Goal: Task Accomplishment & Management: Use online tool/utility

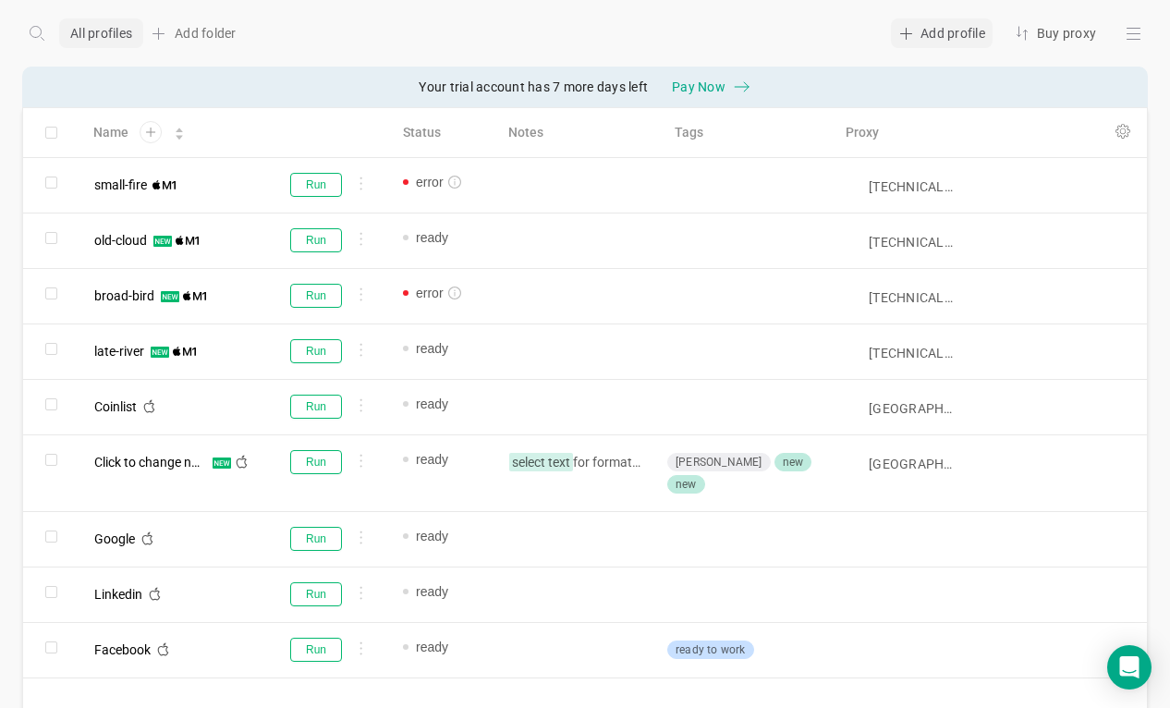
click at [927, 42] on div "Add profile" at bounding box center [942, 33] width 102 height 30
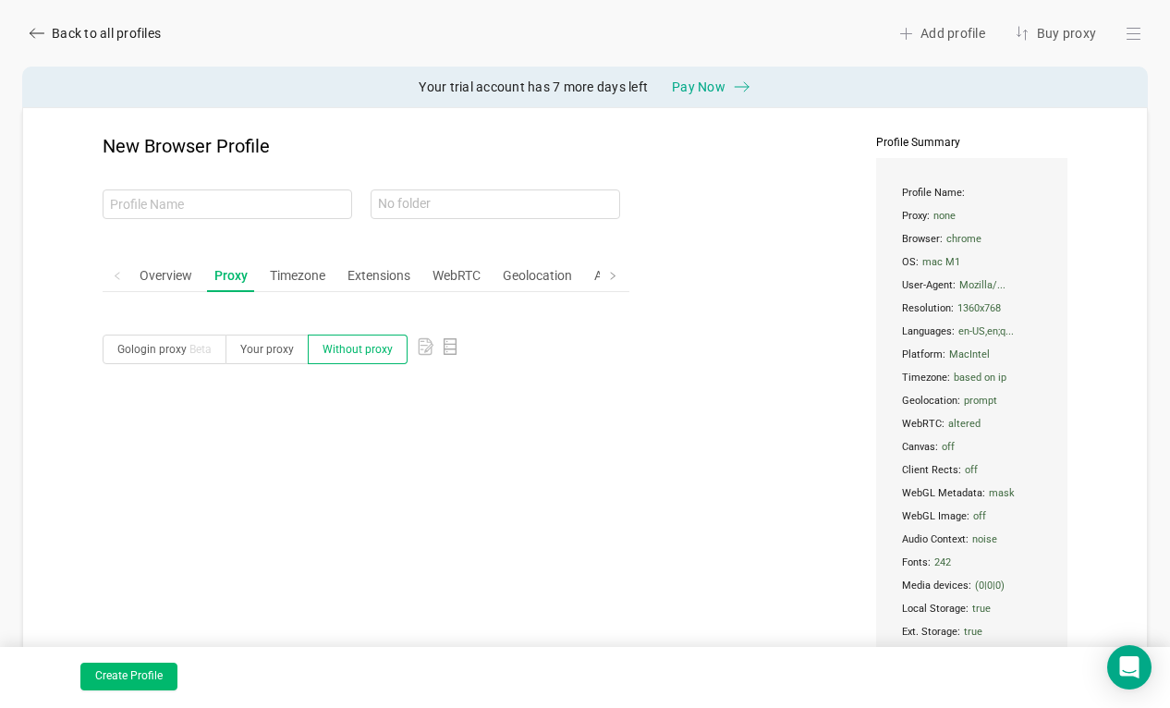
click at [421, 336] on div at bounding box center [426, 350] width 18 height 30
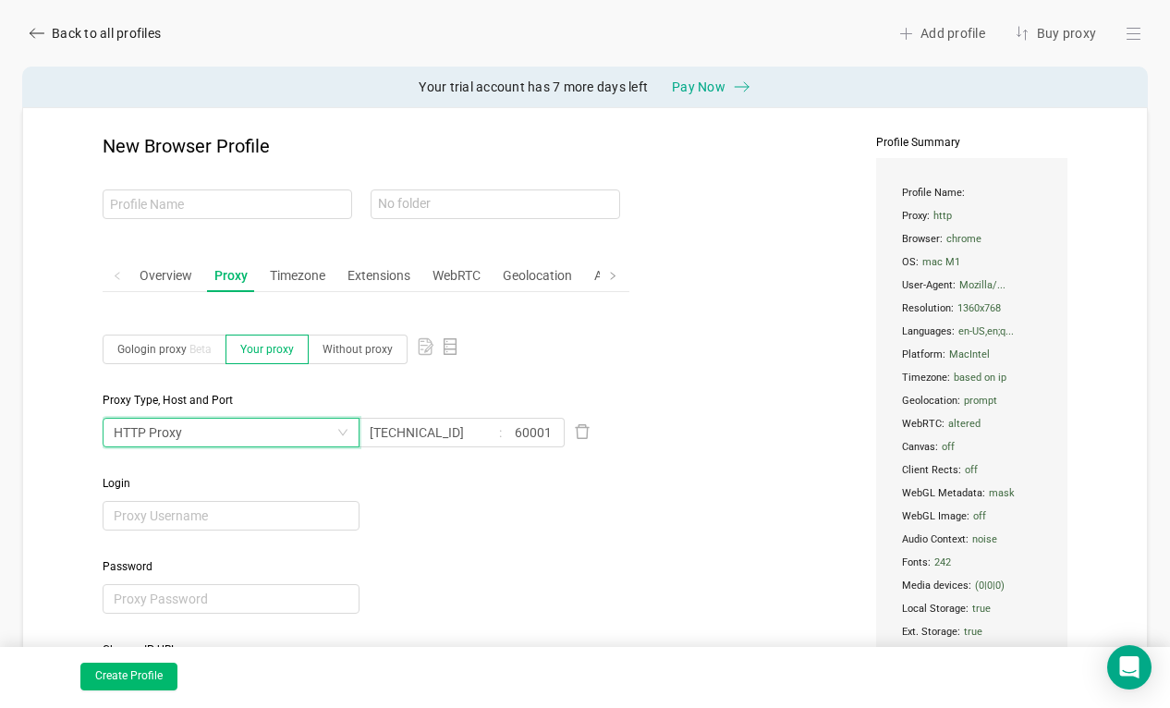
click at [213, 425] on div "HTTP Proxy" at bounding box center [225, 433] width 223 height 28
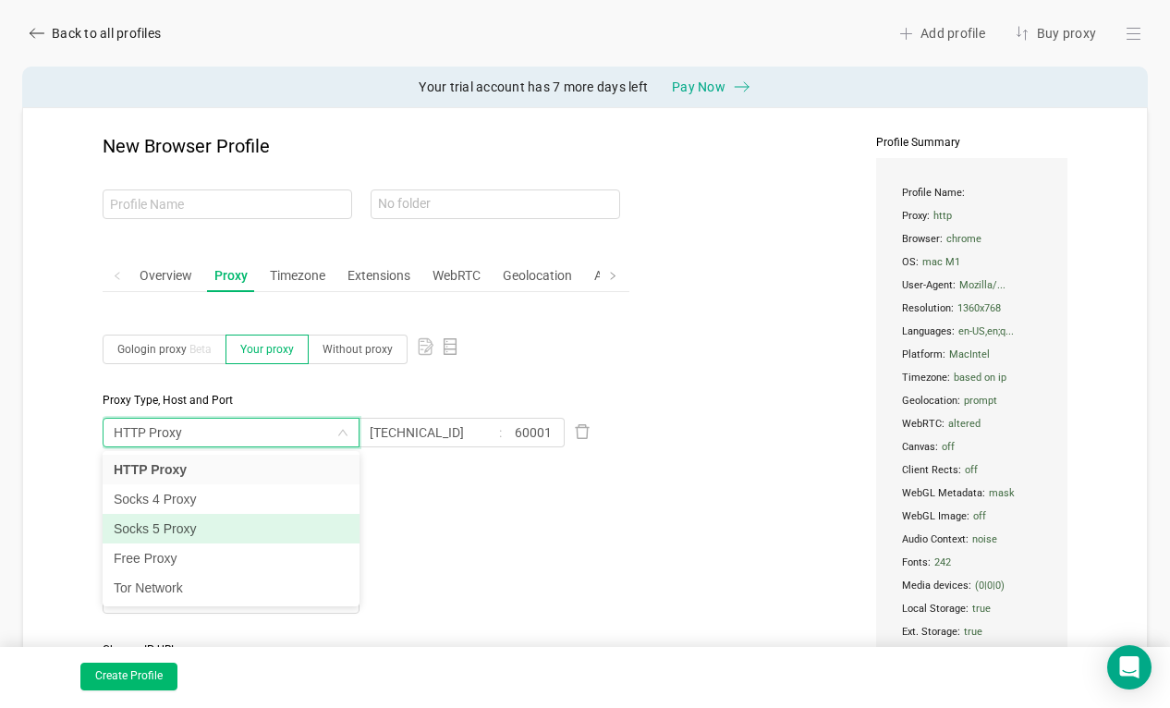
click at [195, 534] on li "Socks 5 Proxy" at bounding box center [231, 529] width 257 height 30
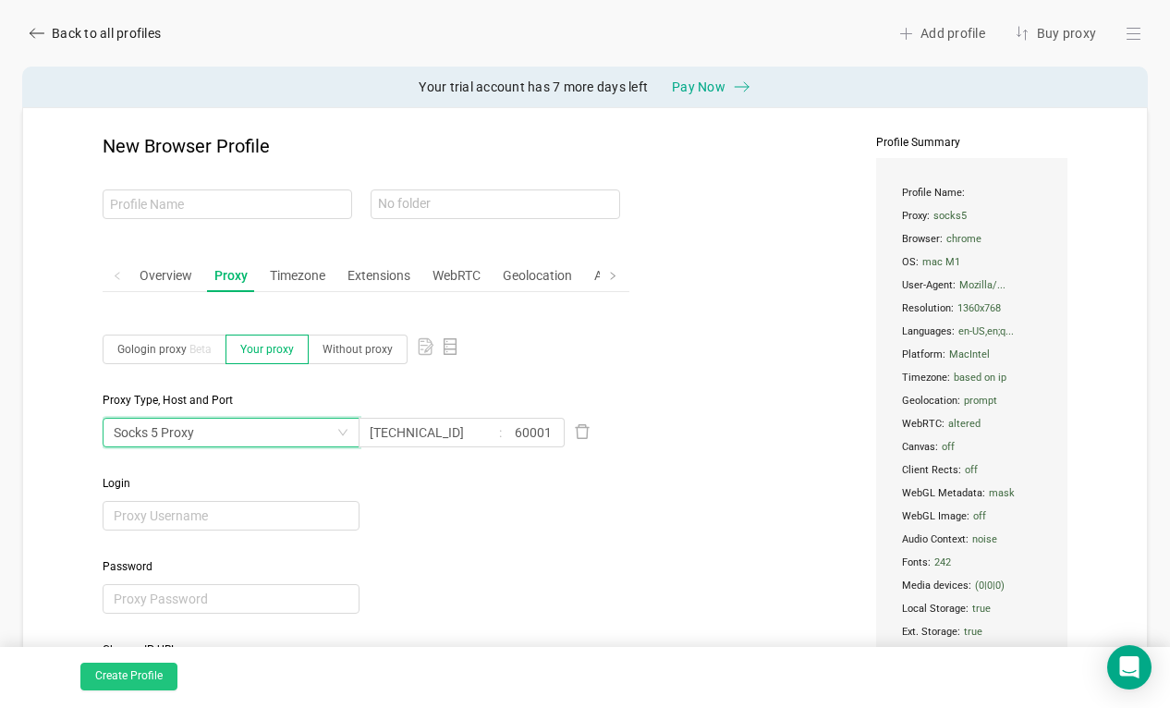
click at [141, 667] on button "Create Profile" at bounding box center [128, 677] width 97 height 28
type input "floral-shape"
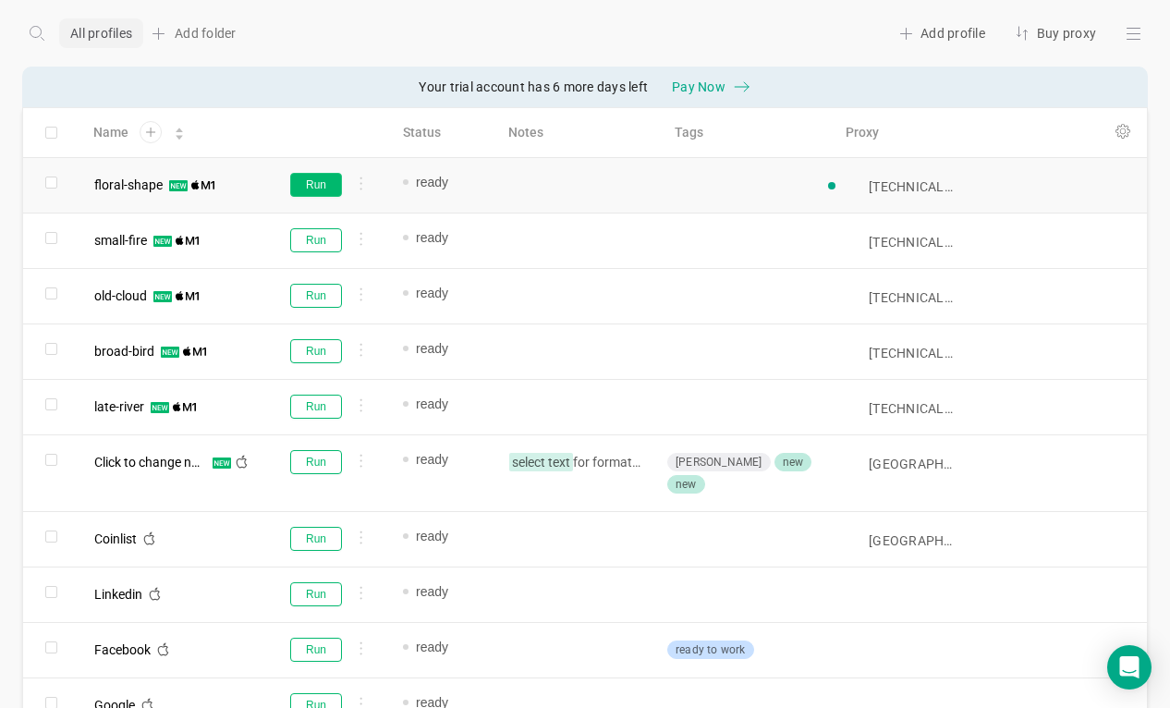
click at [312, 186] on button "Run" at bounding box center [316, 185] width 52 height 24
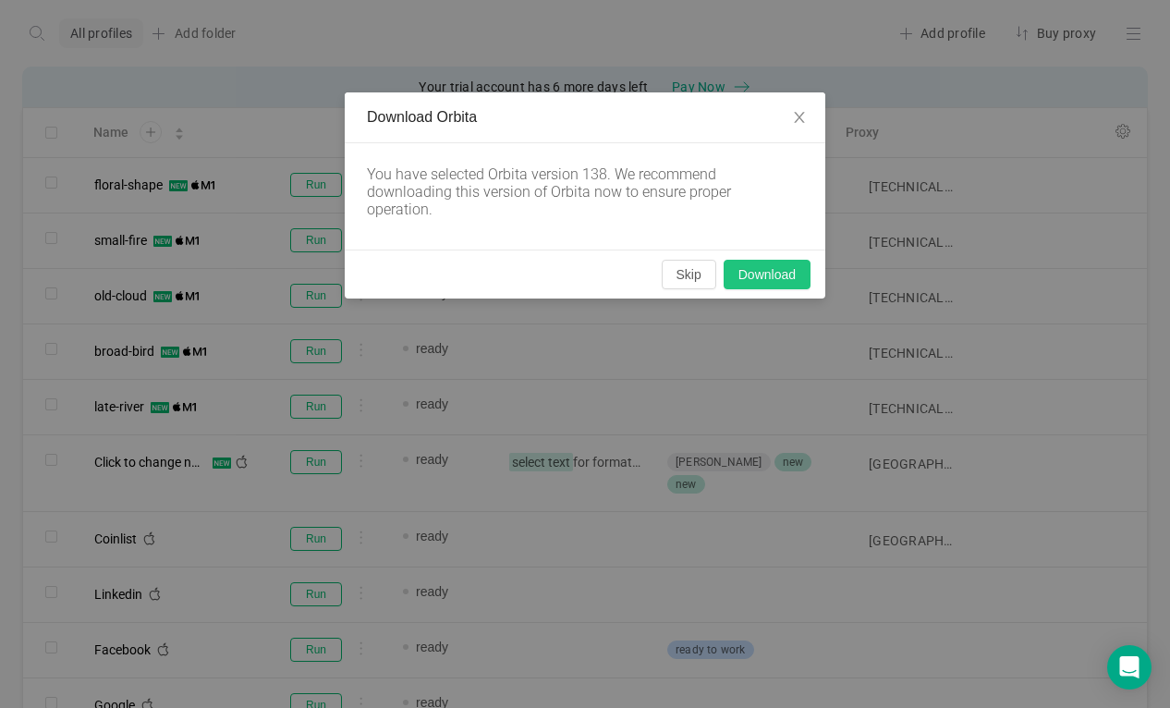
click at [781, 282] on button "Download" at bounding box center [767, 275] width 87 height 30
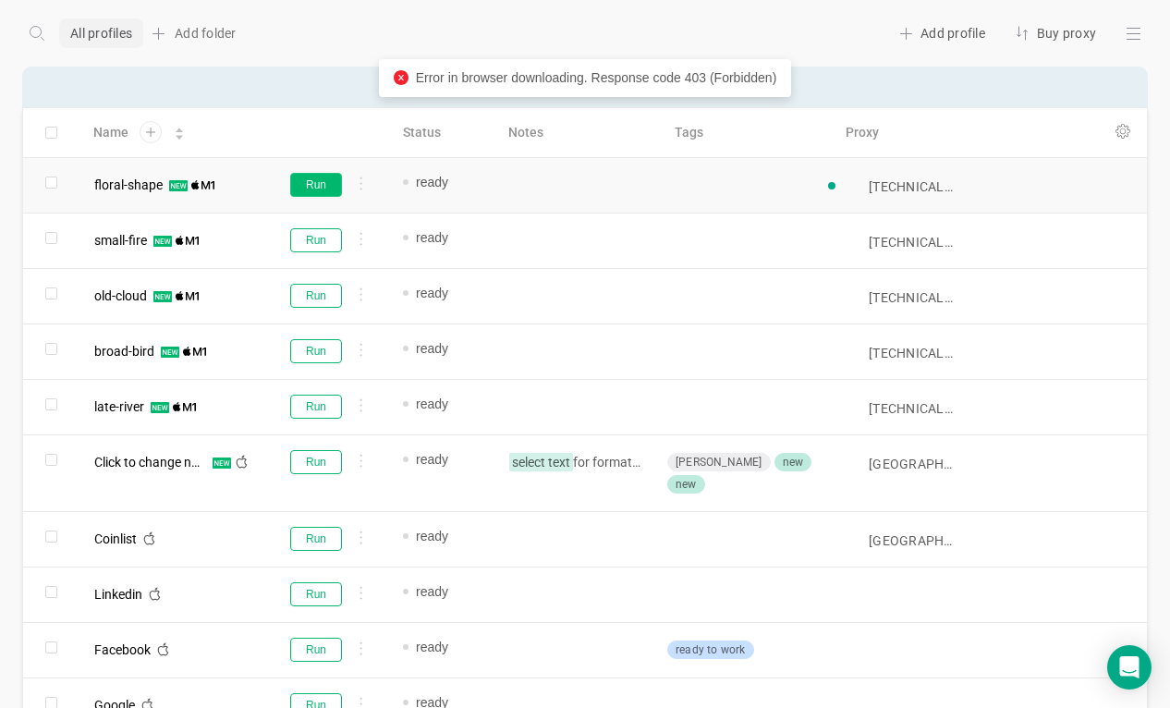
click at [313, 190] on button "Run" at bounding box center [316, 185] width 52 height 24
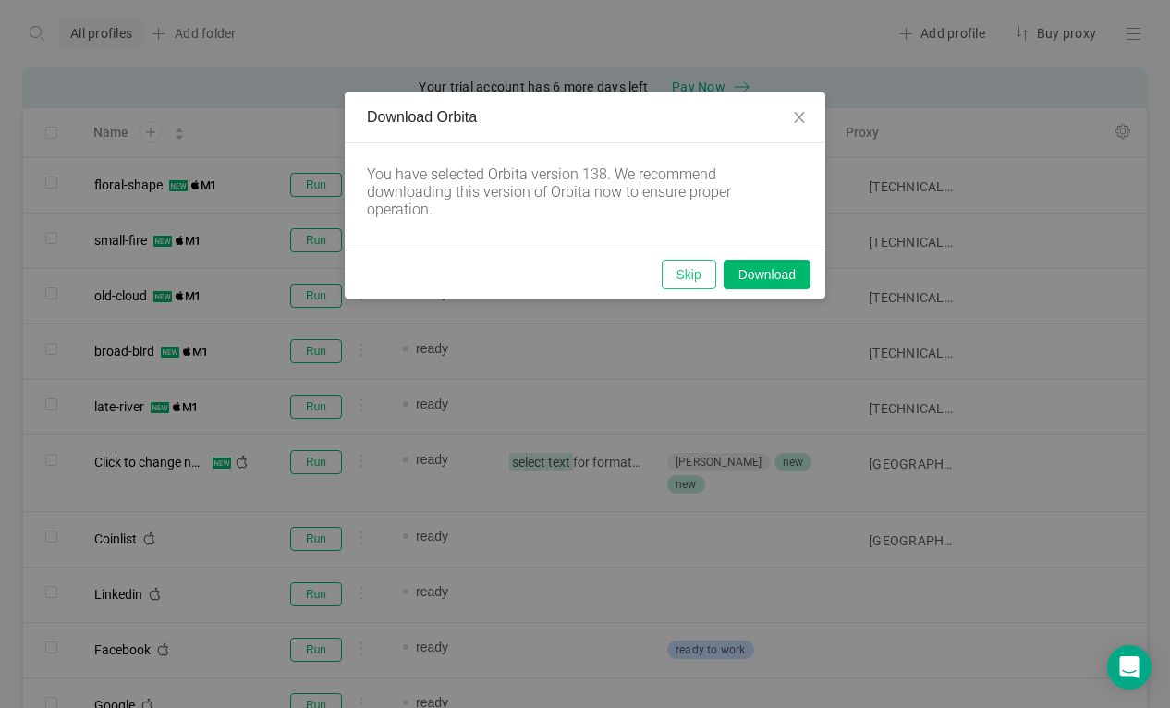
click at [690, 275] on button "Skip" at bounding box center [689, 275] width 55 height 30
